Goal: Transaction & Acquisition: Purchase product/service

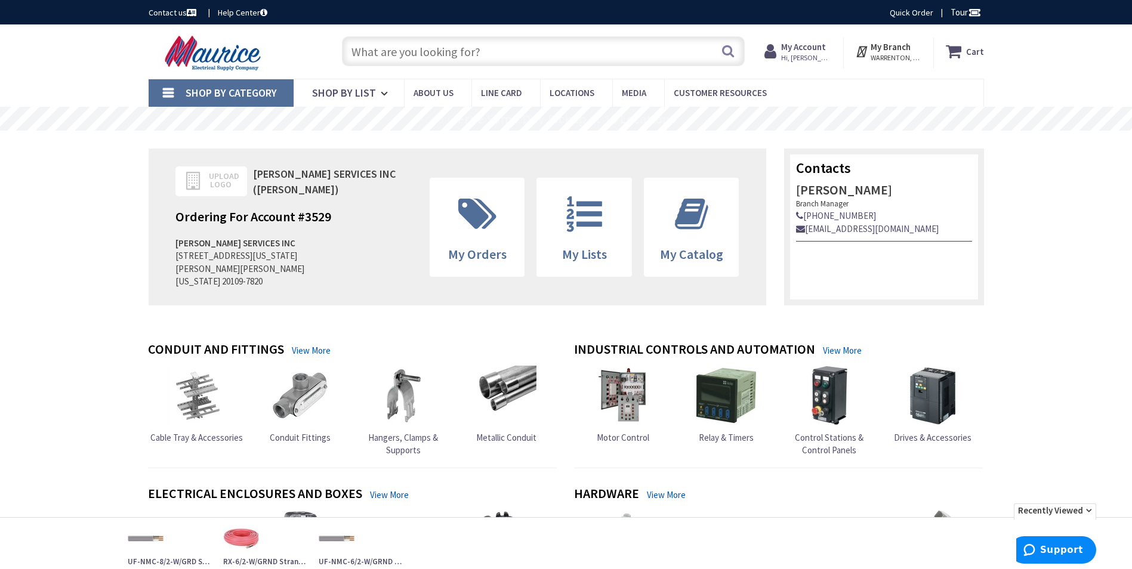
click at [465, 51] on input "text" at bounding box center [543, 51] width 403 height 30
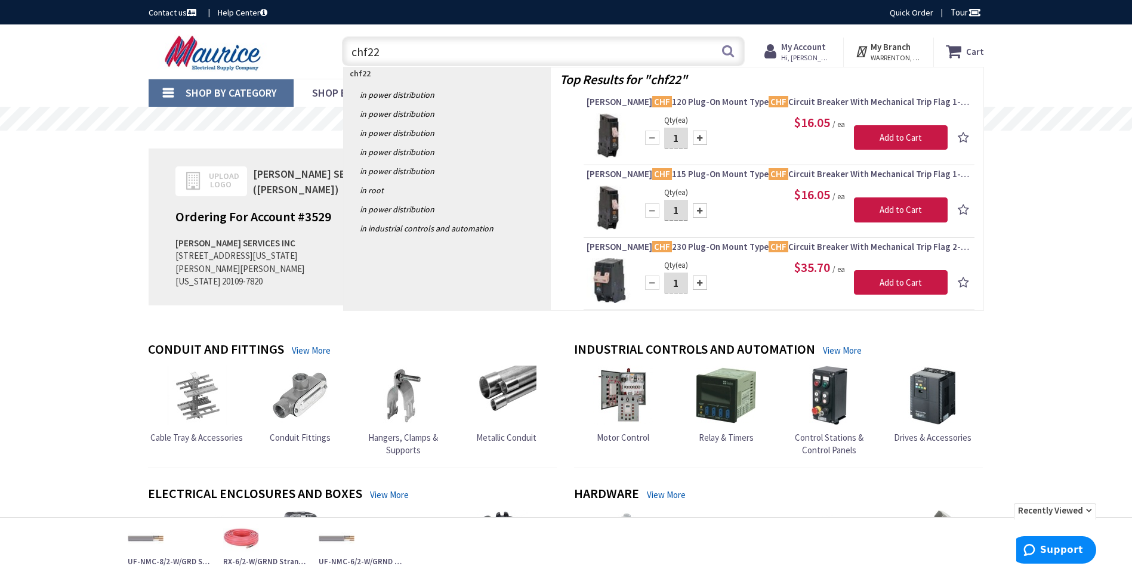
type input "chf225"
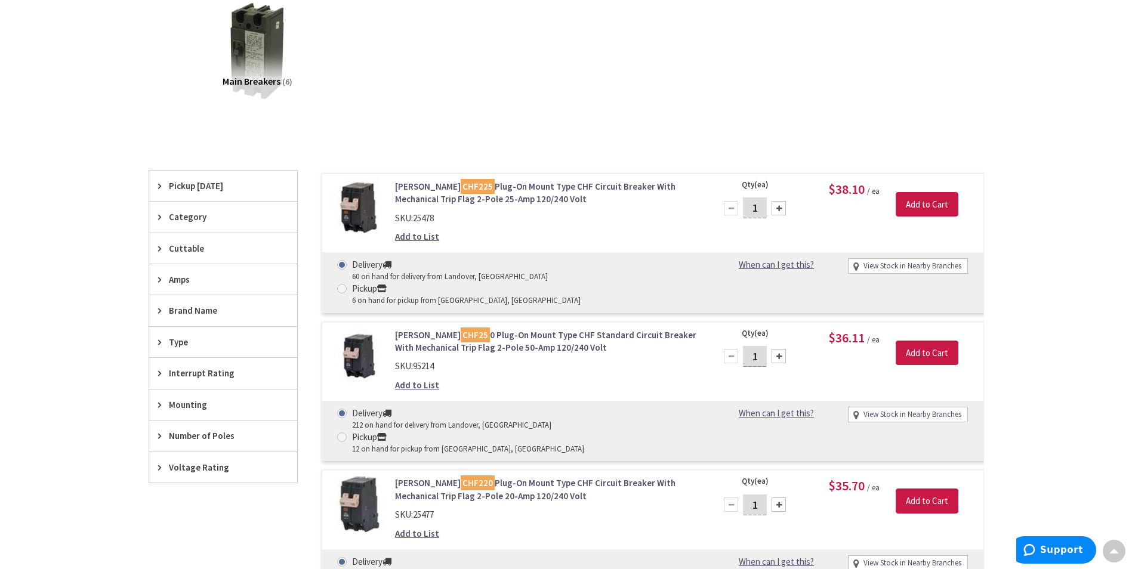
click at [939, 264] on link "View Stock in Nearby Branches" at bounding box center [912, 266] width 98 height 11
select select "data-availability"
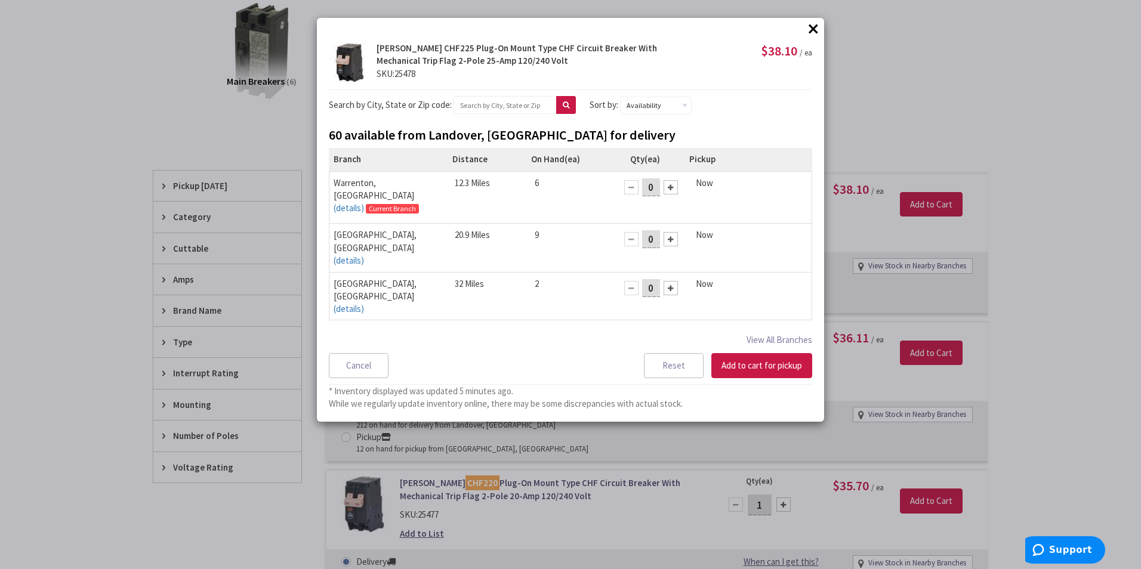
click at [668, 232] on div at bounding box center [671, 239] width 14 height 14
click at [766, 365] on button "Add to cart for pickup" at bounding box center [761, 365] width 101 height 25
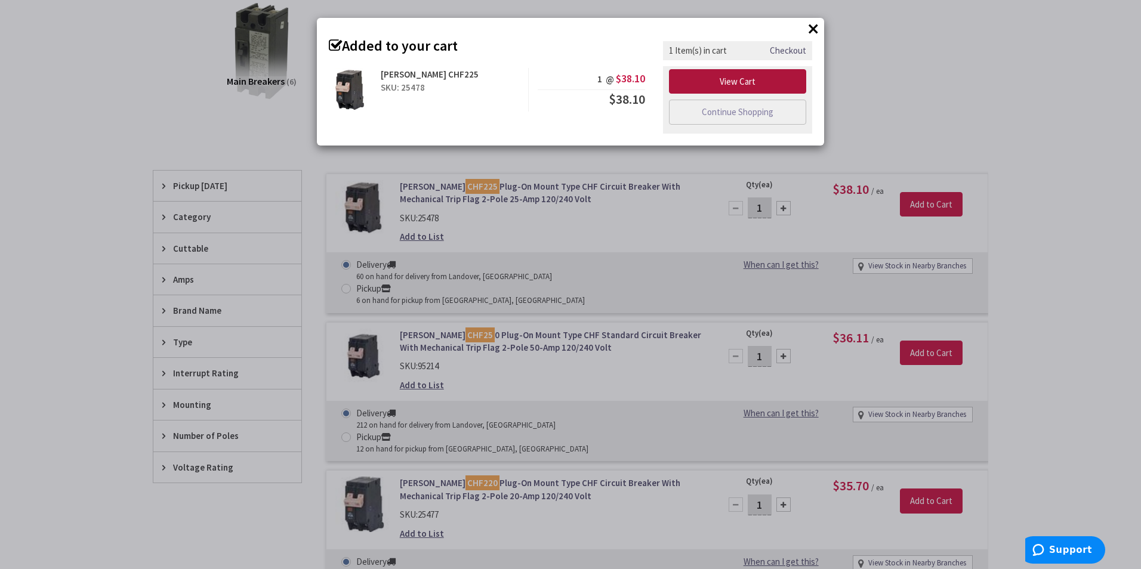
click at [738, 79] on link "View Cart" at bounding box center [737, 81] width 137 height 25
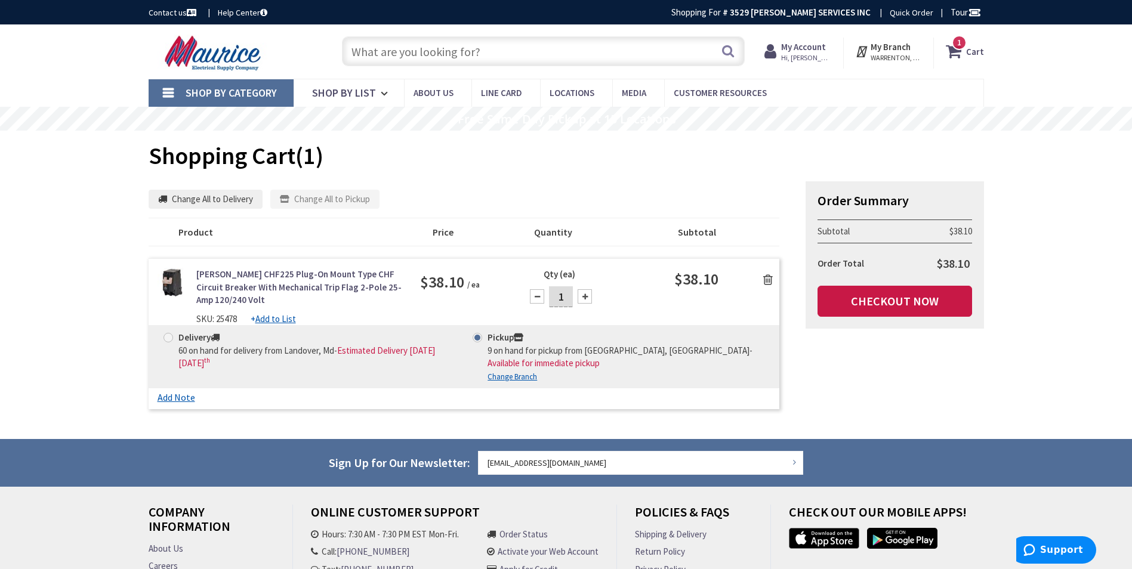
click at [950, 267] on span "$38.10" at bounding box center [953, 263] width 33 height 15
copy span "38.10"
click at [920, 308] on link "Checkout Now" at bounding box center [894, 301] width 155 height 31
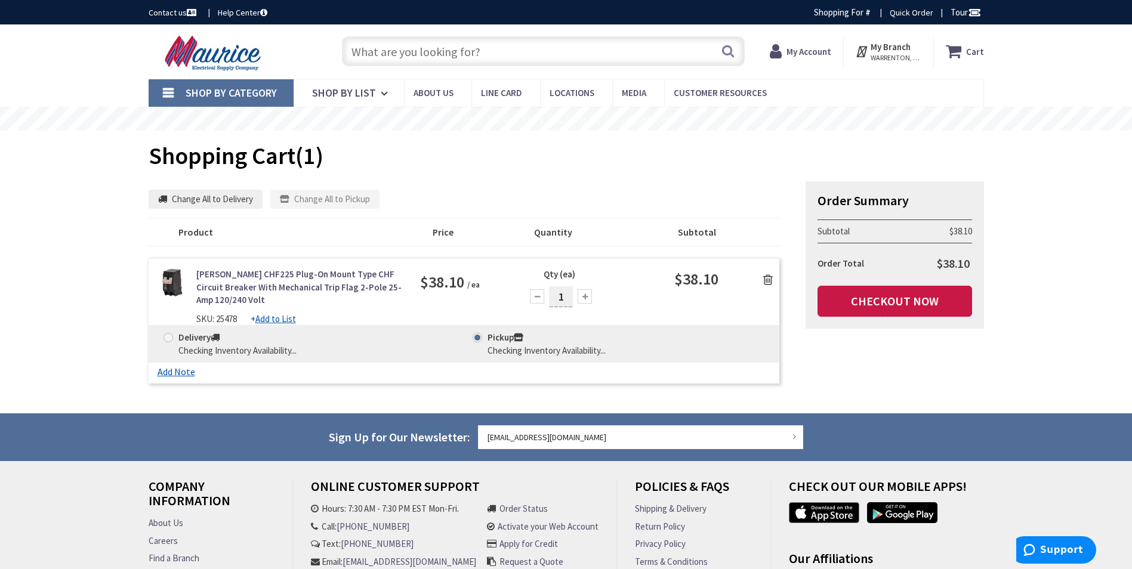
click at [514, 55] on input "text" at bounding box center [543, 51] width 403 height 30
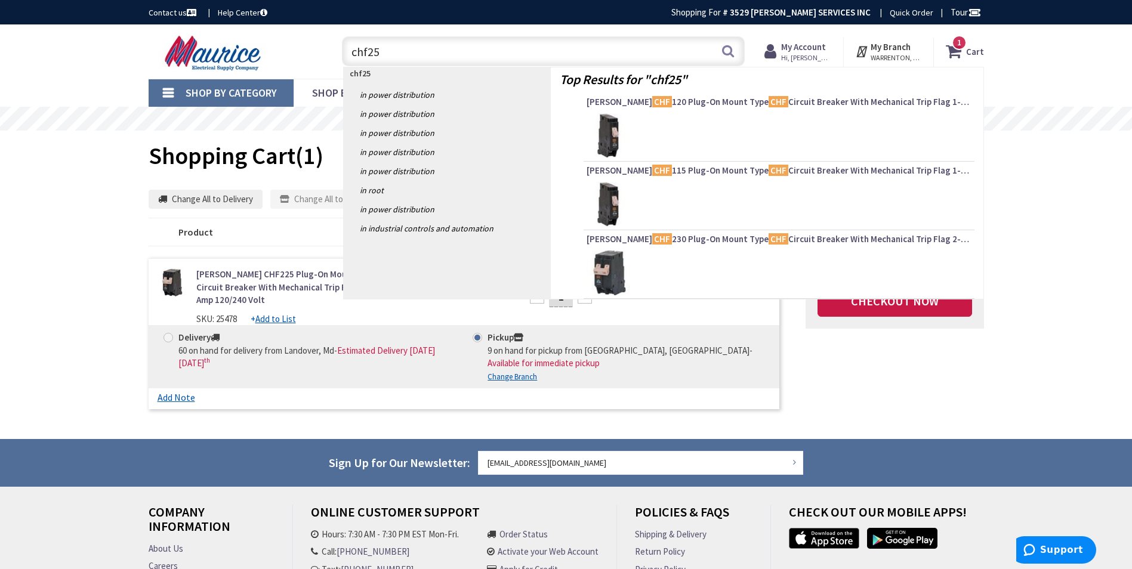
type input "chf250"
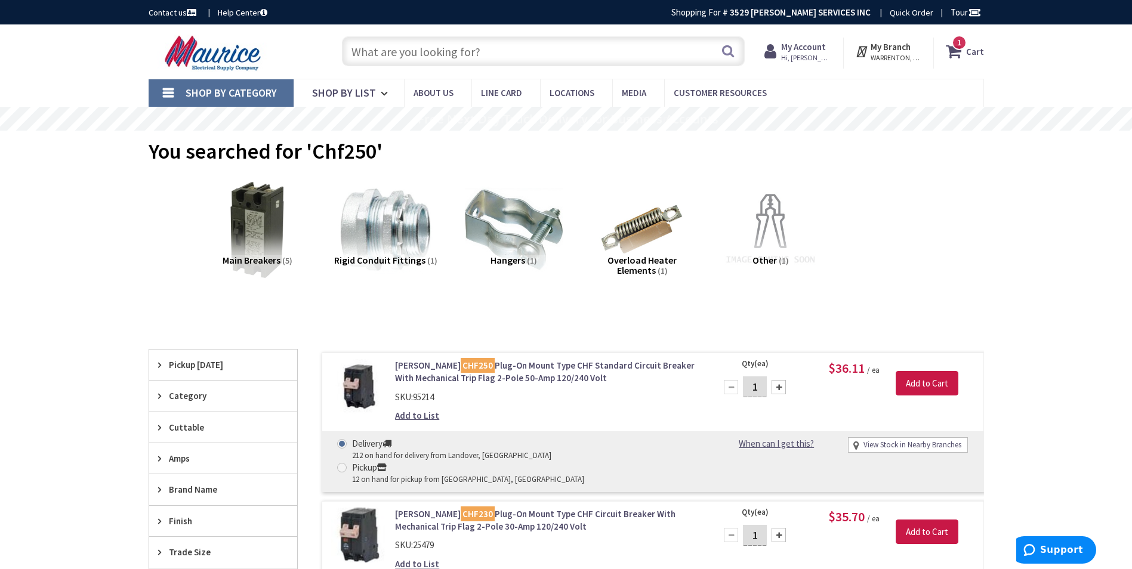
click at [929, 448] on link "View Stock in Nearby Branches" at bounding box center [912, 445] width 98 height 11
select select "data-availability"
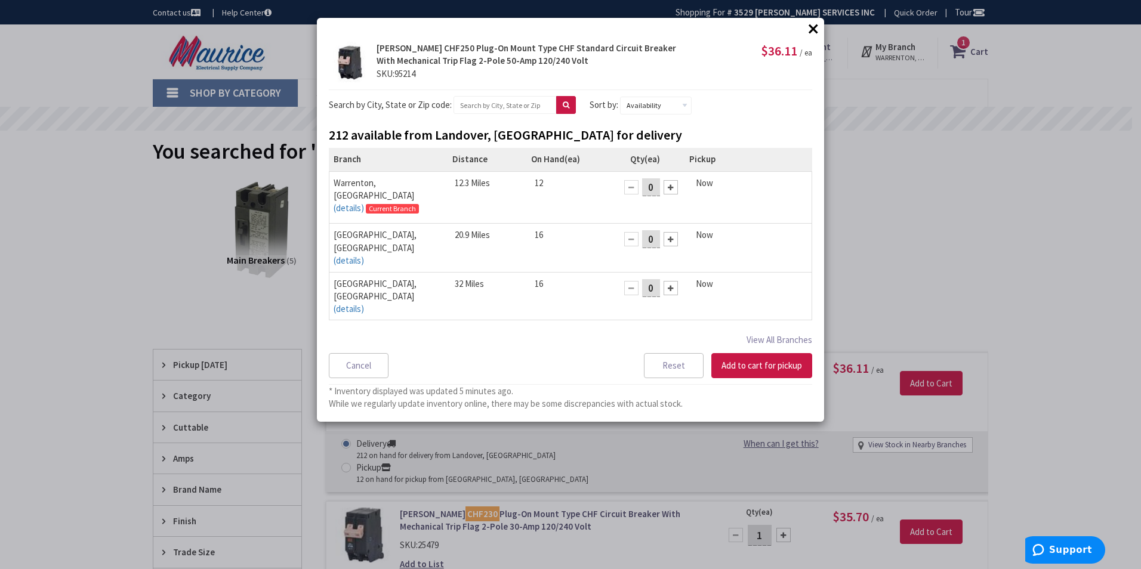
drag, startPoint x: 664, startPoint y: 227, endPoint x: 747, endPoint y: 369, distance: 164.8
click at [664, 232] on div at bounding box center [671, 239] width 14 height 14
click at [751, 369] on button "Add to cart for pickup" at bounding box center [761, 365] width 101 height 25
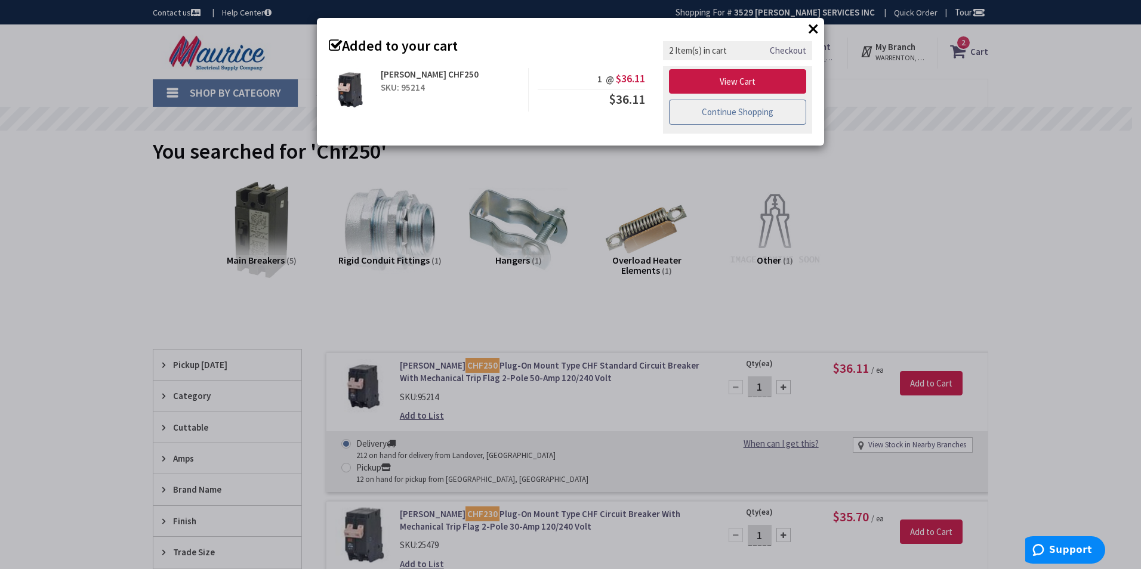
click at [725, 109] on link "Continue Shopping" at bounding box center [737, 112] width 137 height 25
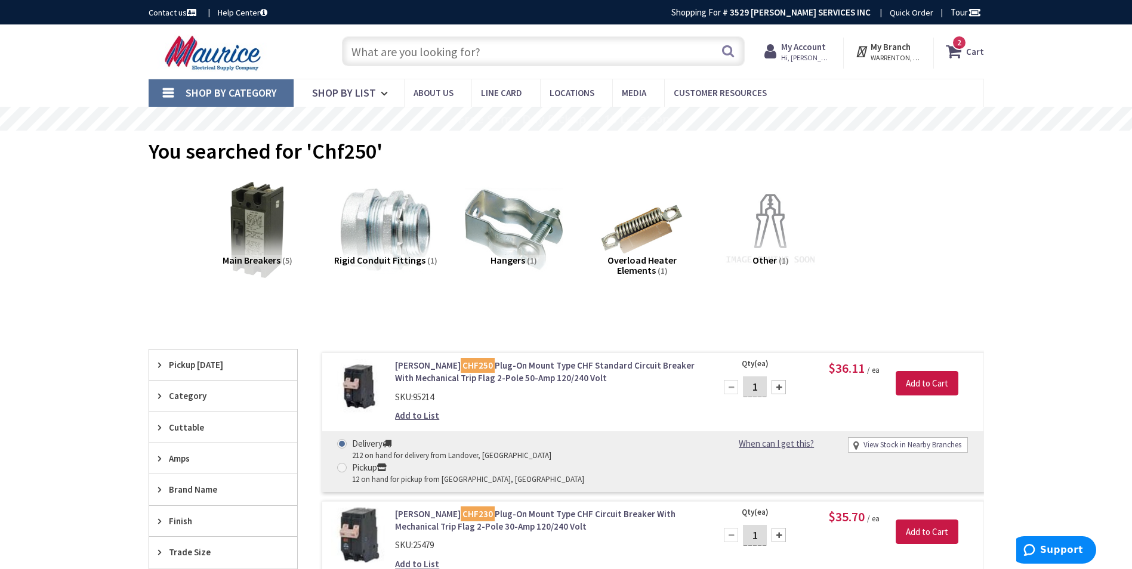
click at [451, 52] on input "text" at bounding box center [543, 51] width 403 height 30
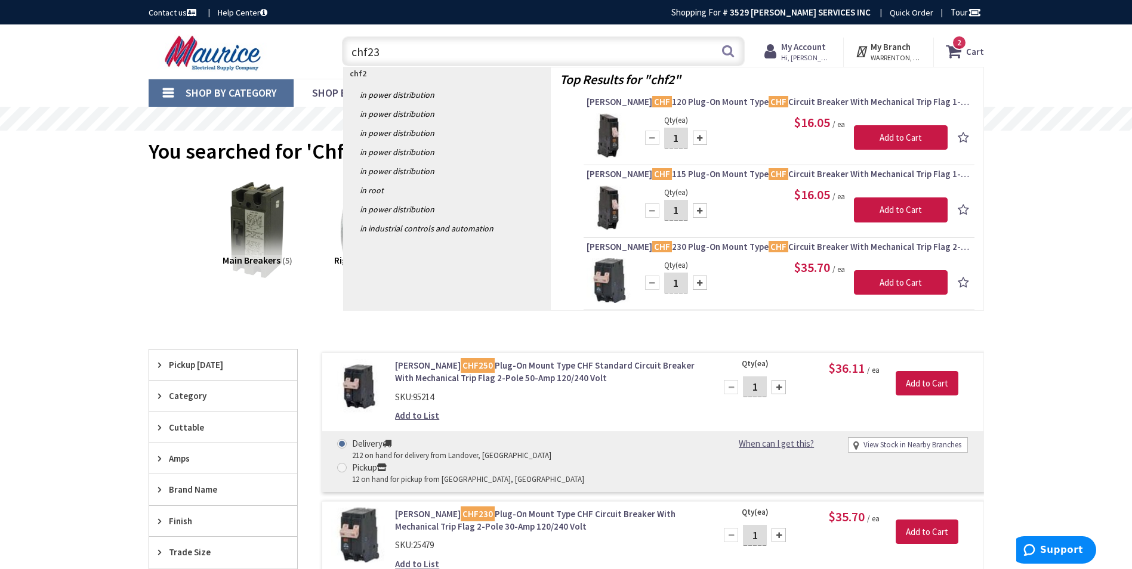
type input "chf230"
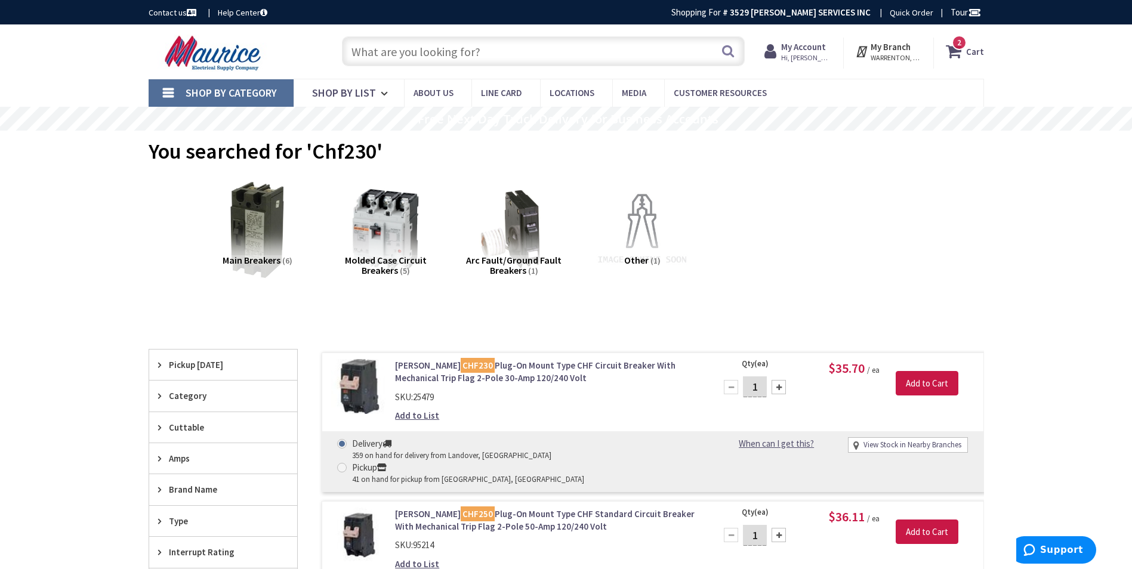
click at [913, 445] on link "View Stock in Nearby Branches" at bounding box center [912, 445] width 98 height 11
select select "data-availability"
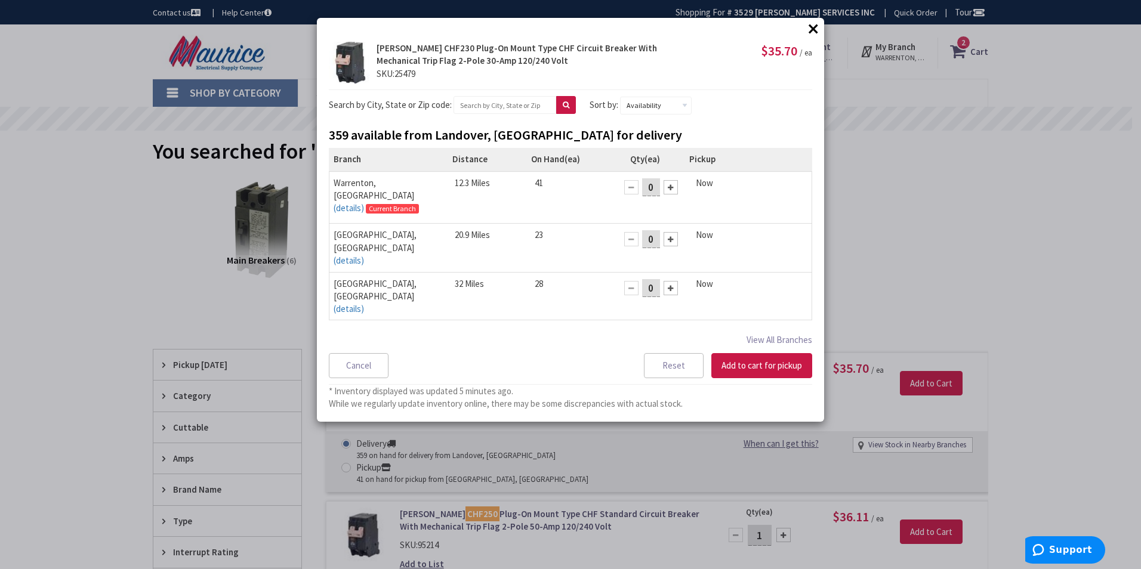
click at [668, 232] on div at bounding box center [671, 239] width 14 height 14
click at [752, 368] on button "Add to cart for pickup" at bounding box center [761, 365] width 101 height 25
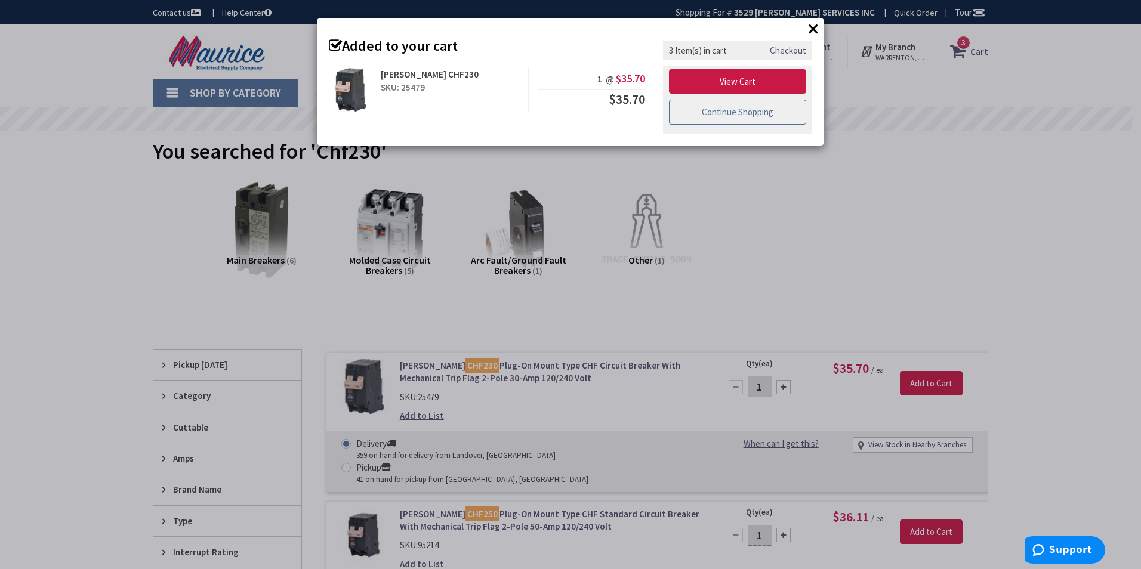
click at [742, 113] on link "Continue Shopping" at bounding box center [737, 112] width 137 height 25
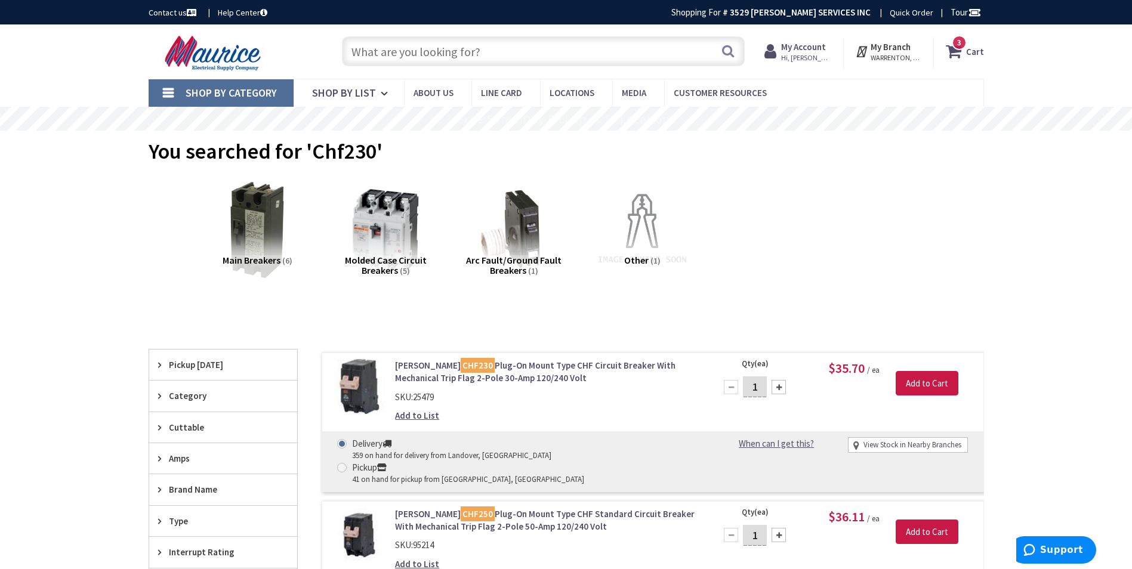
click at [959, 51] on icon at bounding box center [956, 51] width 20 height 21
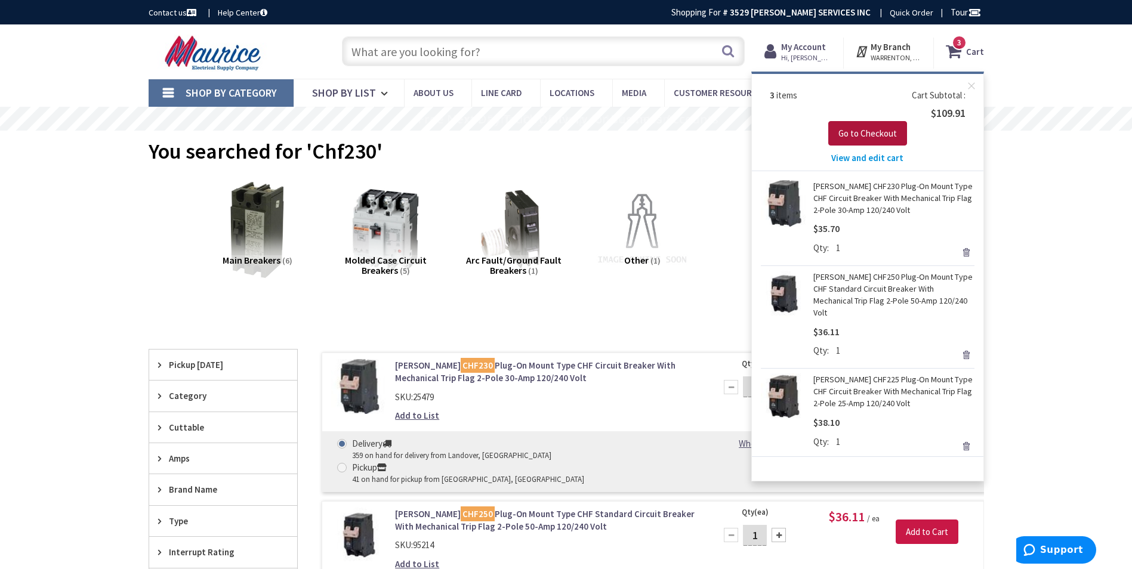
click at [873, 132] on span "Go to Checkout" at bounding box center [867, 133] width 58 height 11
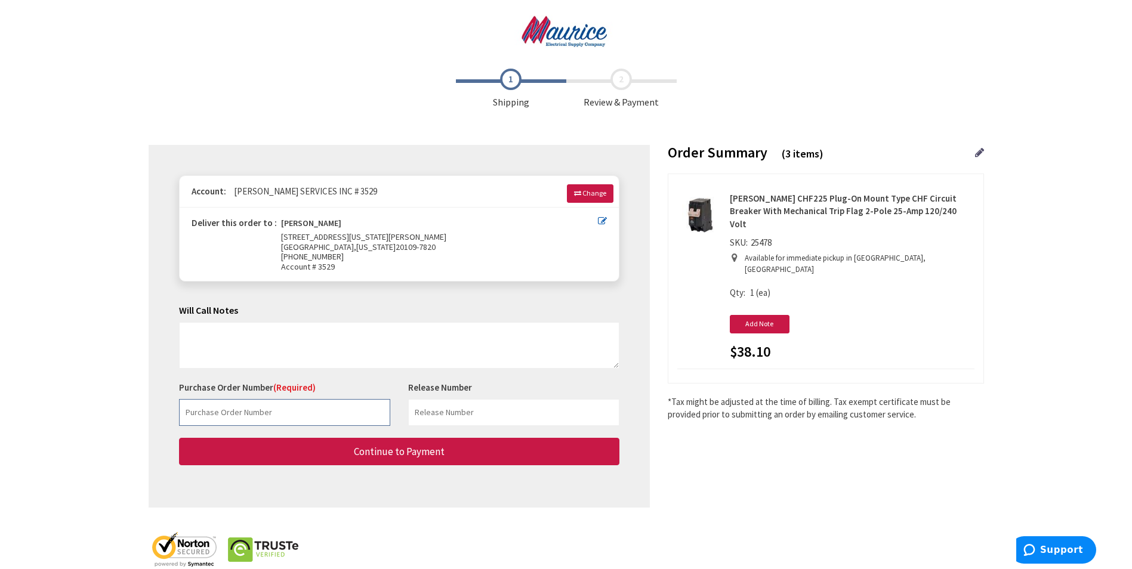
drag, startPoint x: 325, startPoint y: 420, endPoint x: 347, endPoint y: 417, distance: 22.3
click at [325, 420] on input "text" at bounding box center [284, 412] width 211 height 27
paste input "251327312"
type input "251327312"
click at [442, 414] on input "text" at bounding box center [513, 412] width 211 height 27
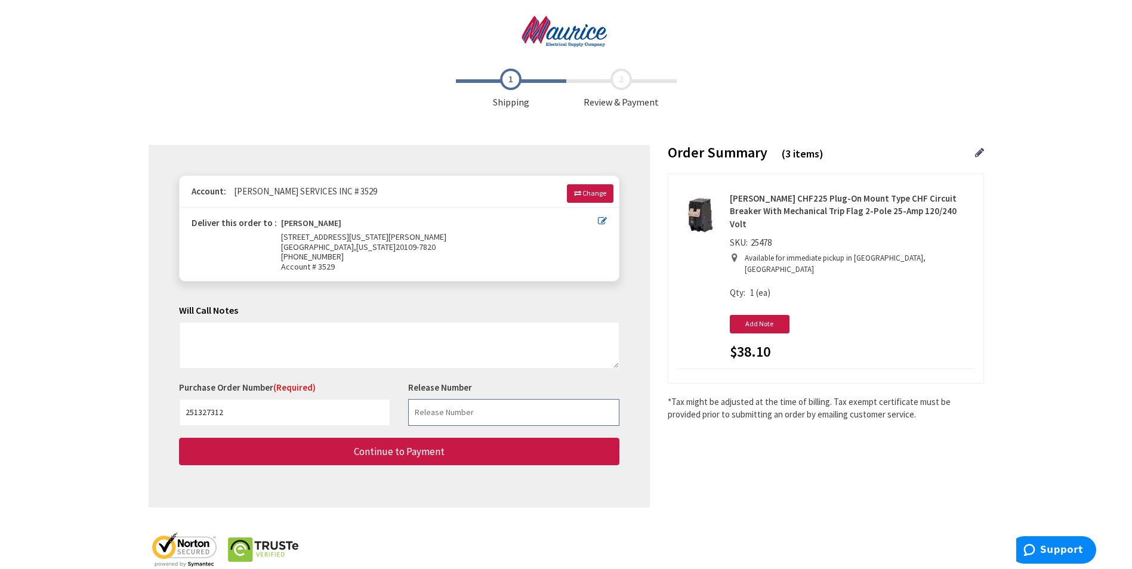
paste input "251327312"
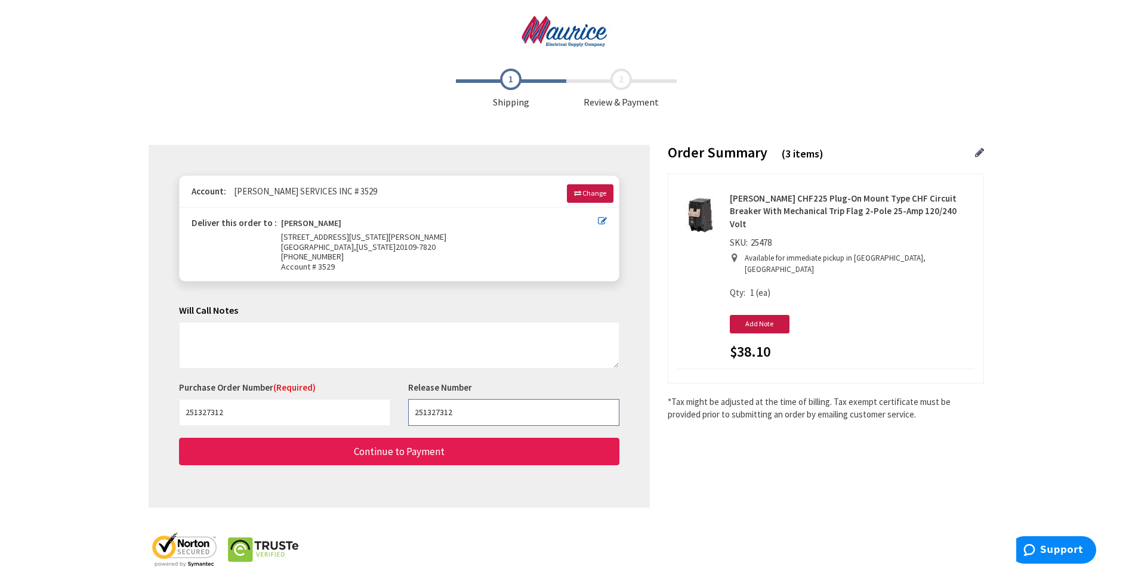
type input "251327312"
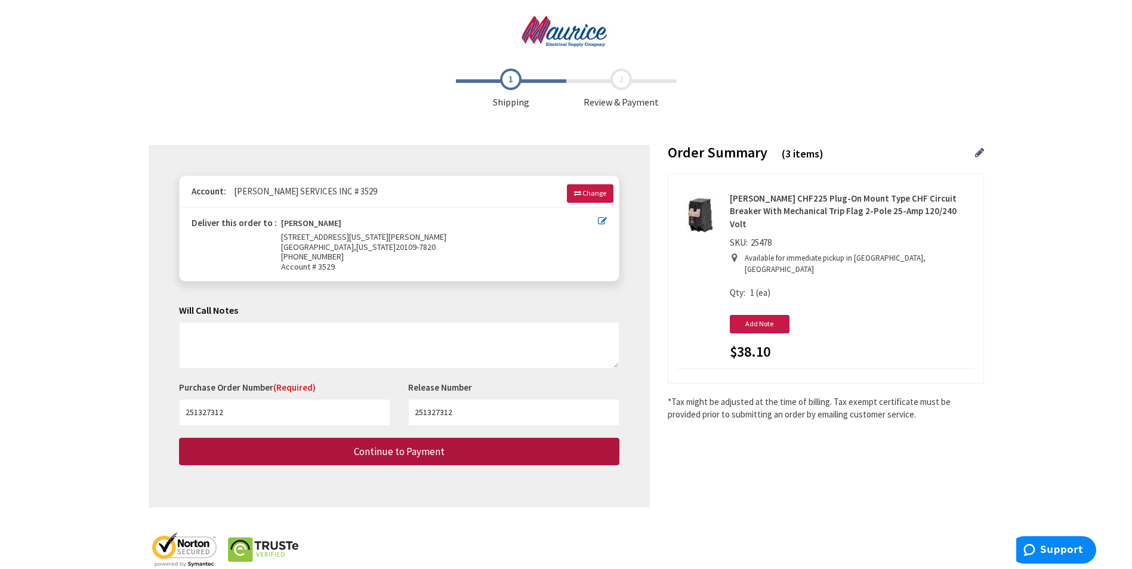
click at [467, 452] on button "Continue to Payment" at bounding box center [399, 452] width 440 height 28
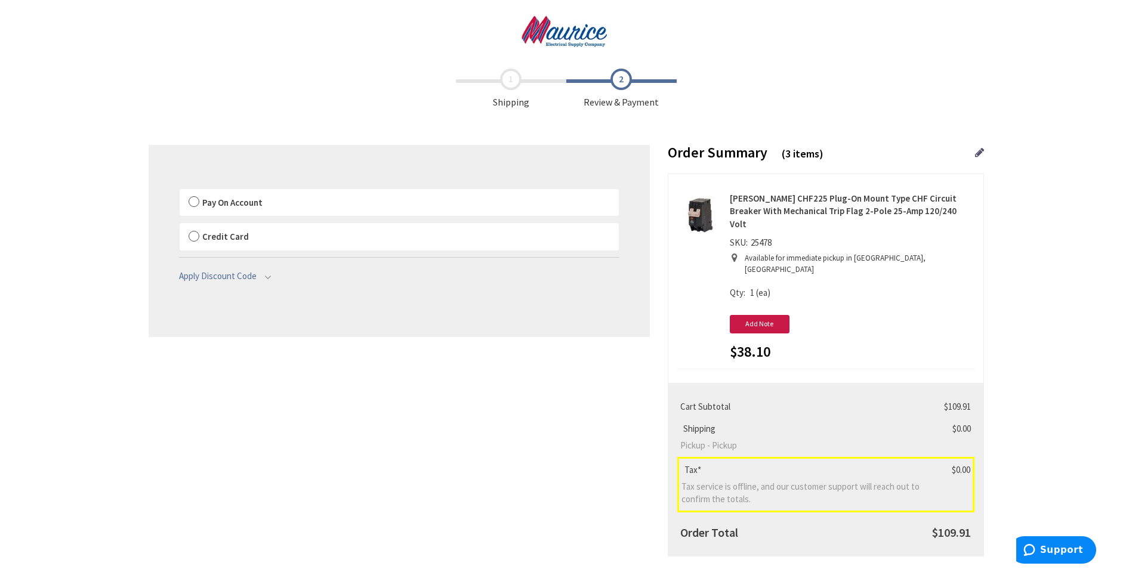
click at [505, 82] on span "Shipping" at bounding box center [511, 89] width 110 height 41
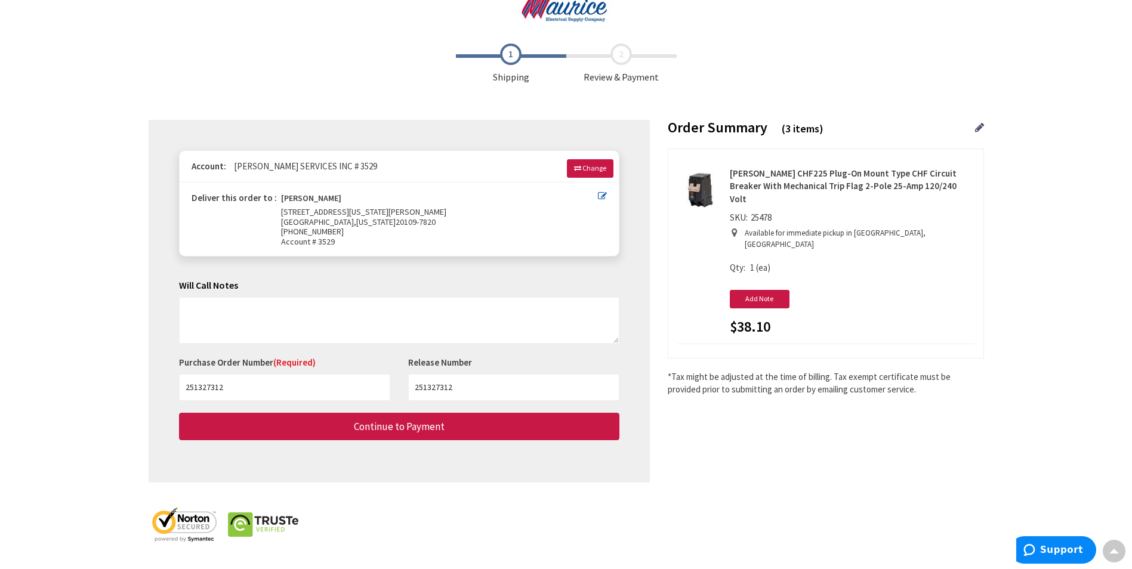
scroll to position [25, 0]
click at [603, 195] on icon at bounding box center [602, 196] width 9 height 9
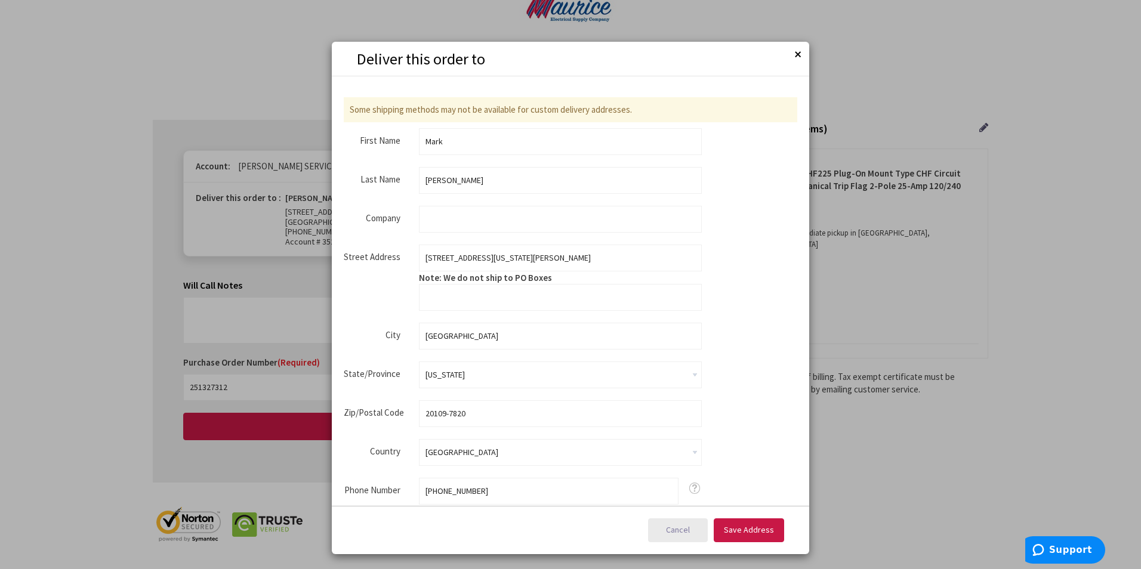
click at [661, 525] on button "Cancel" at bounding box center [678, 531] width 60 height 24
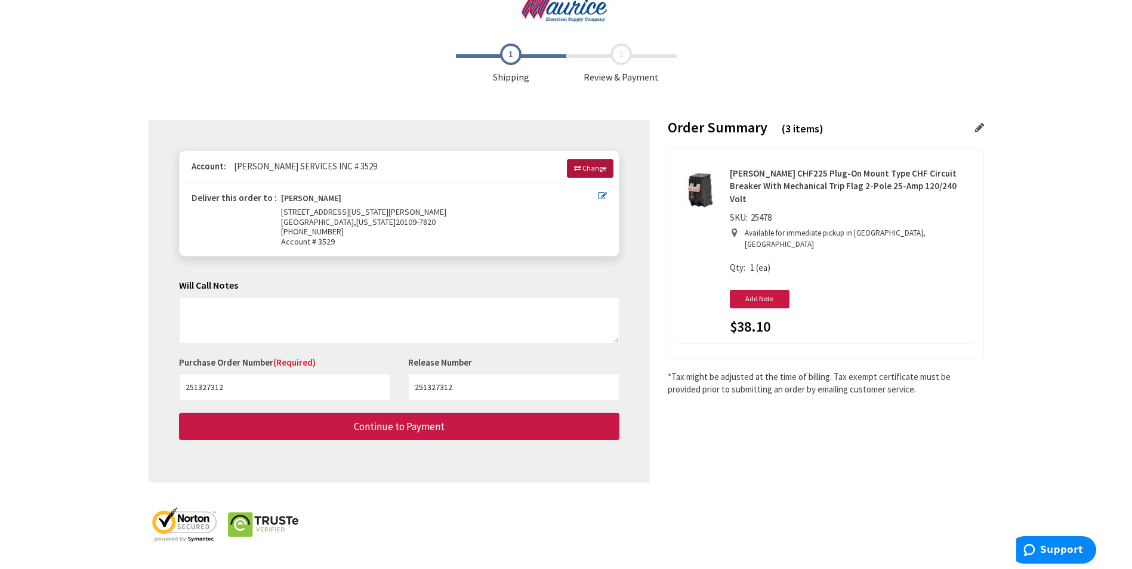
click at [579, 165] on icon at bounding box center [577, 168] width 7 height 7
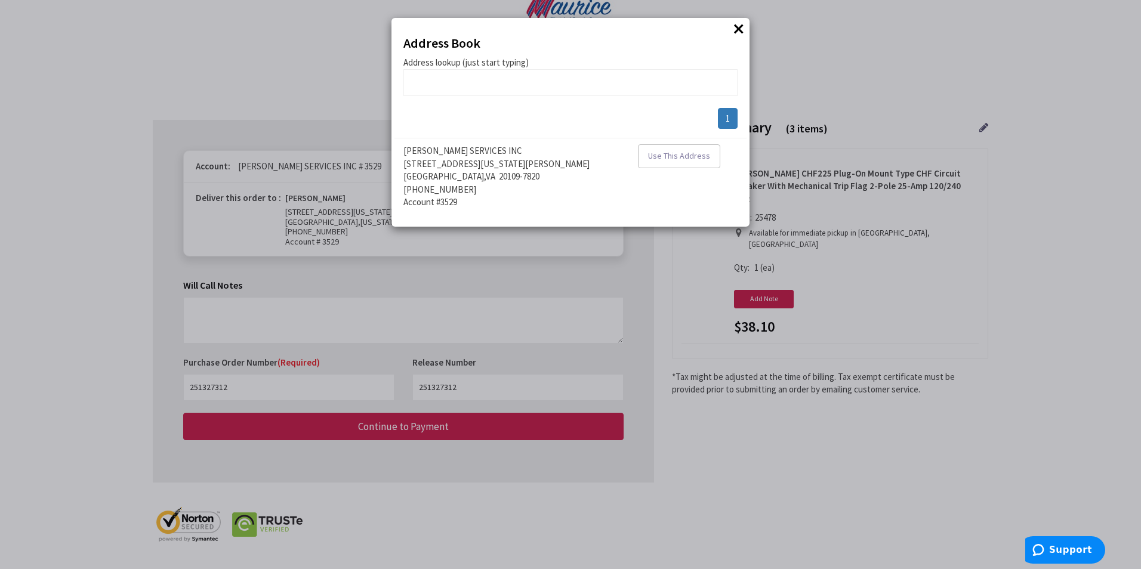
click at [738, 29] on button "×" at bounding box center [739, 29] width 18 height 18
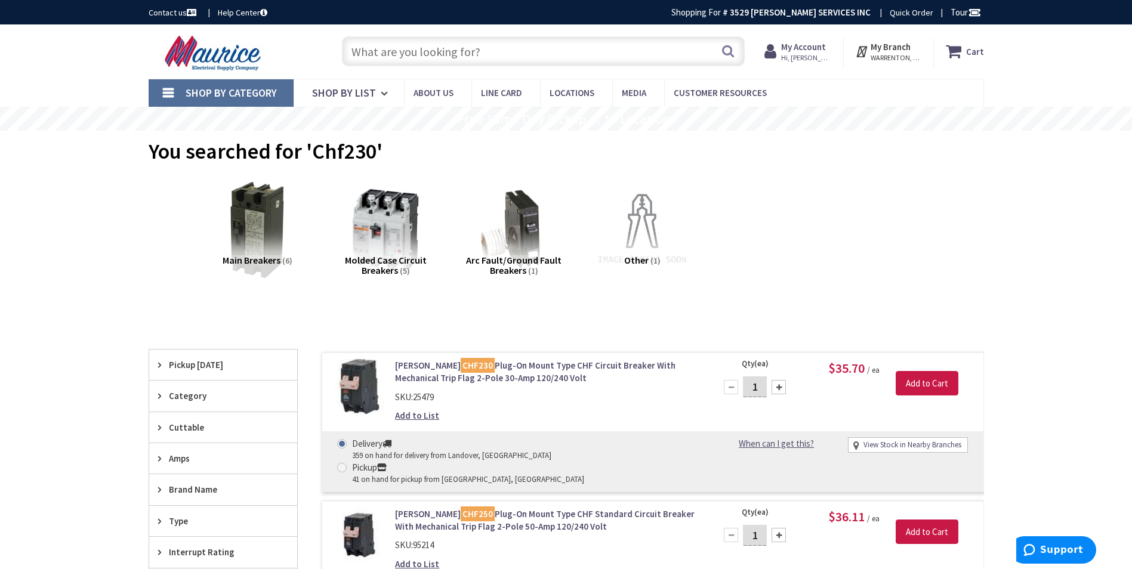
click at [961, 53] on icon at bounding box center [956, 51] width 20 height 21
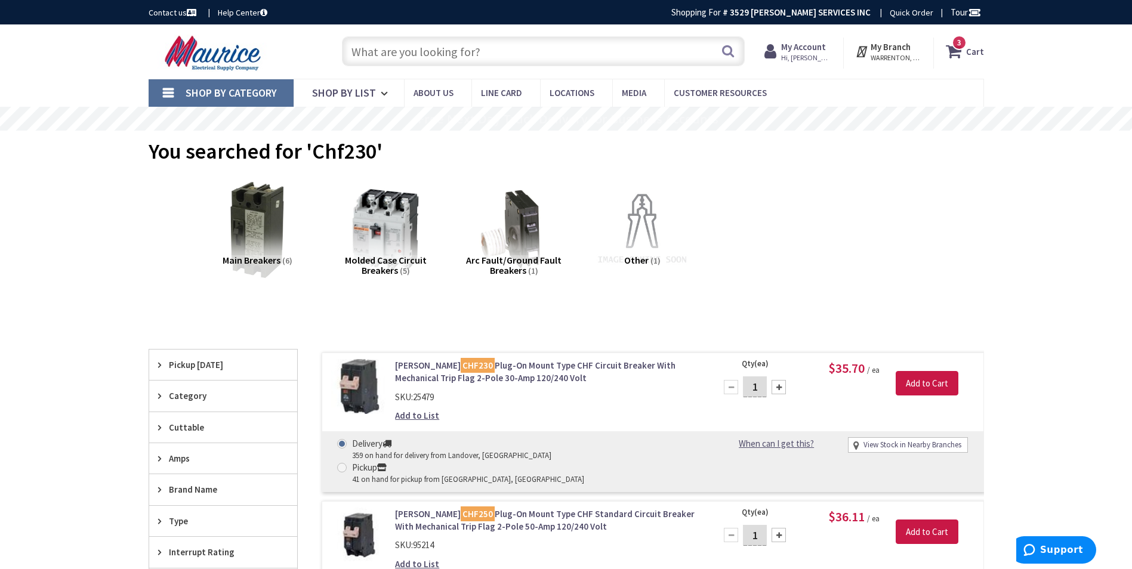
click at [965, 45] on span "3 3 items" at bounding box center [959, 42] width 15 height 15
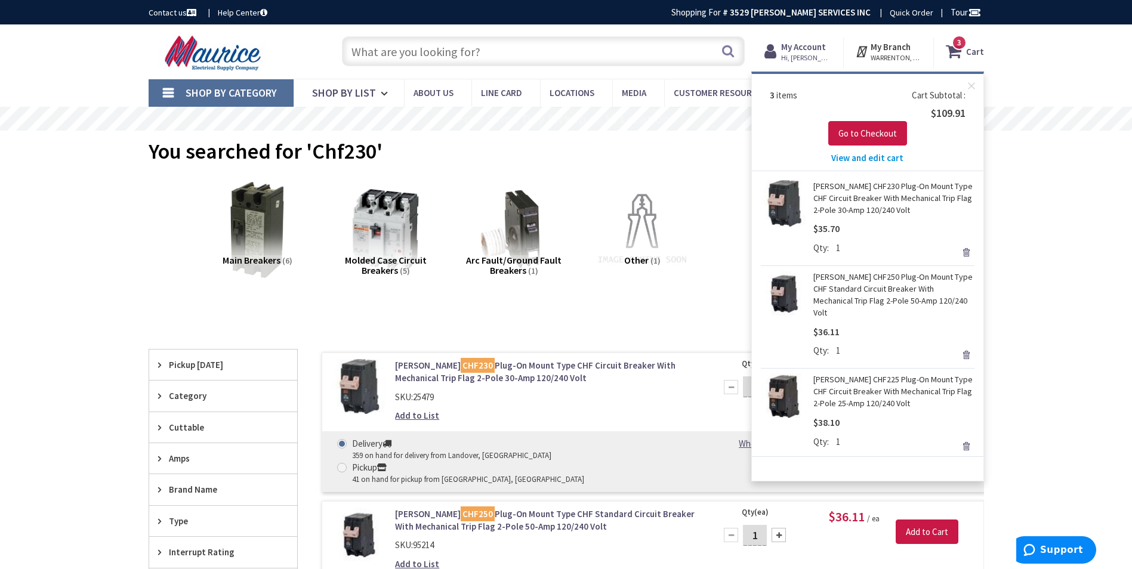
click at [870, 156] on span "View and edit cart" at bounding box center [867, 157] width 72 height 11
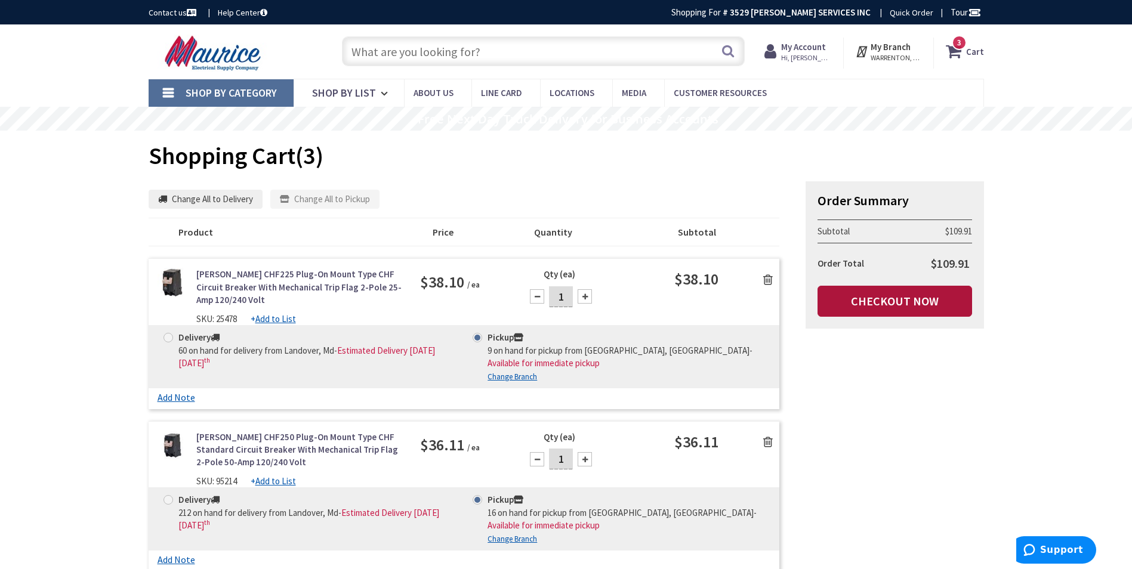
click at [915, 298] on link "Checkout Now" at bounding box center [894, 301] width 155 height 31
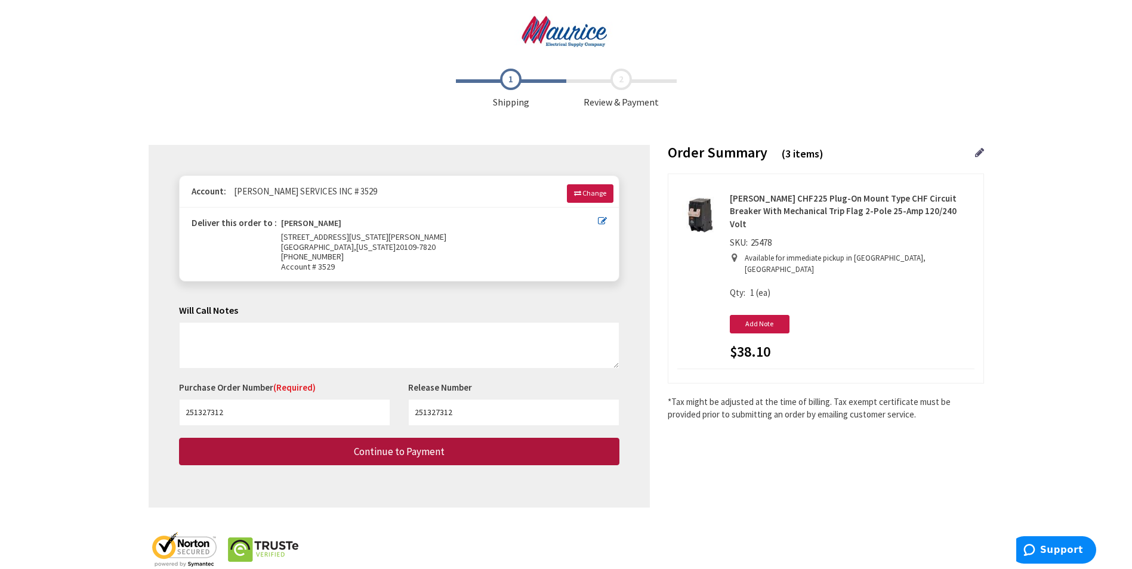
click at [462, 453] on button "Continue to Payment" at bounding box center [399, 452] width 440 height 28
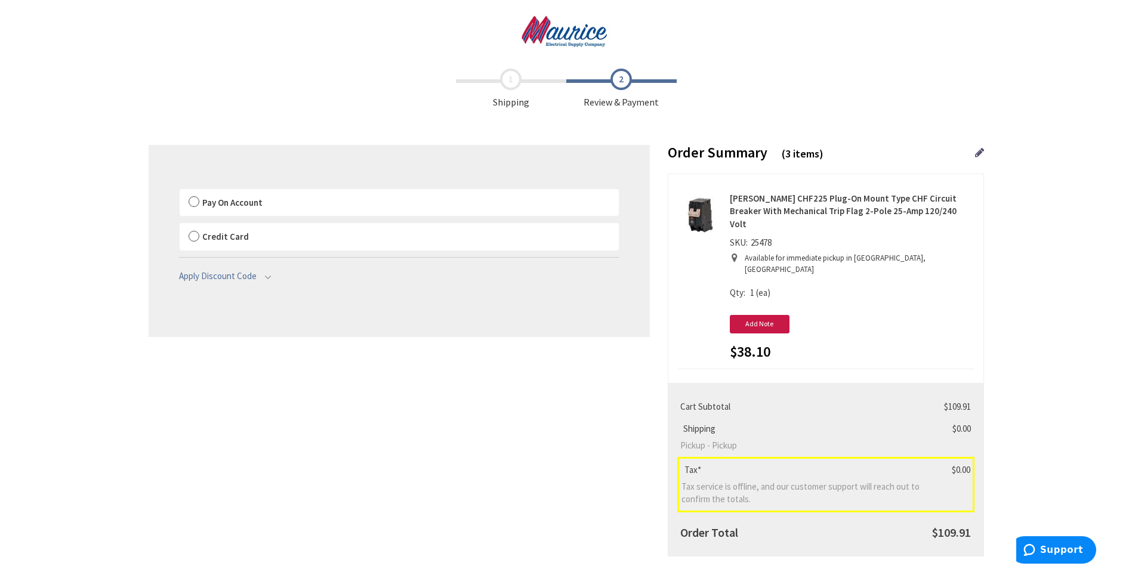
click at [194, 203] on label "Pay On Account" at bounding box center [399, 202] width 439 height 27
click at [180, 192] on input "Pay On Account" at bounding box center [180, 192] width 0 height 0
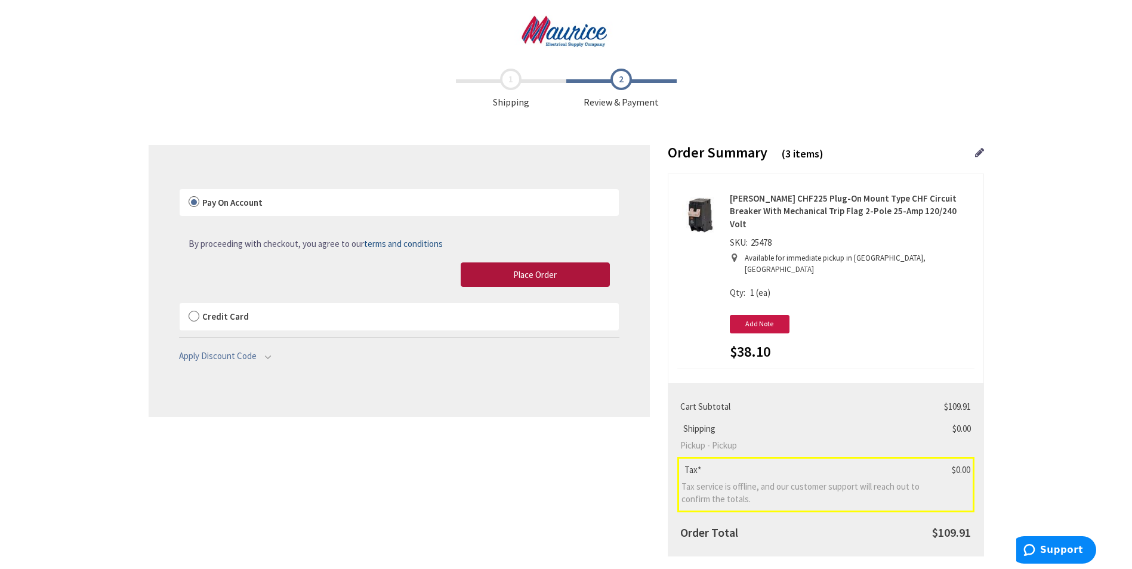
drag, startPoint x: 560, startPoint y: 270, endPoint x: 942, endPoint y: 411, distance: 406.5
click at [560, 270] on button "Place Order" at bounding box center [535, 275] width 149 height 25
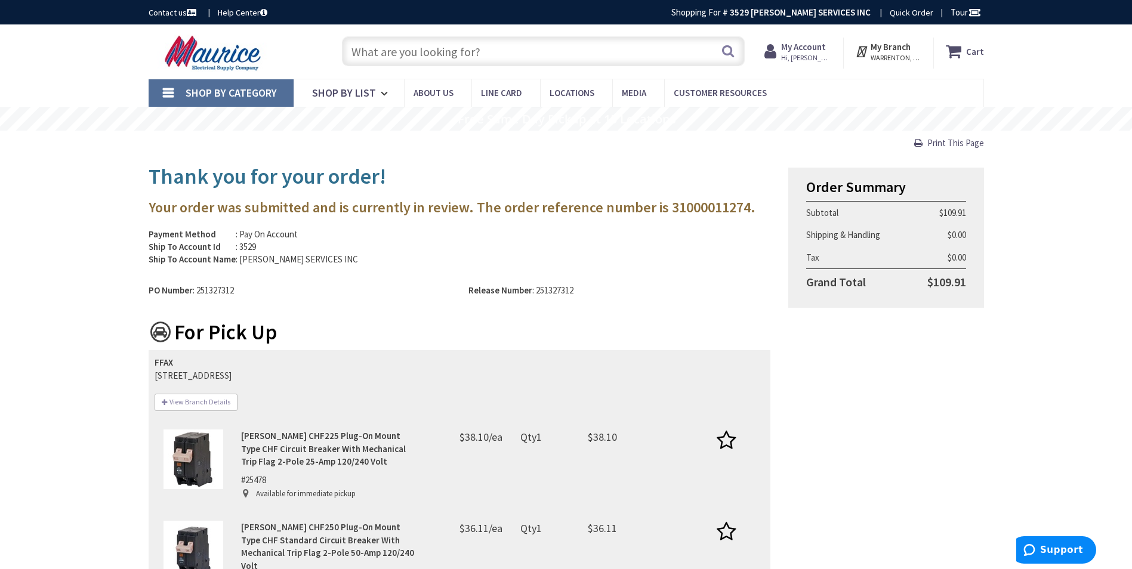
click at [951, 209] on td "$109.91" at bounding box center [938, 212] width 55 height 23
copy td "109.91"
